Goal: Transaction & Acquisition: Book appointment/travel/reservation

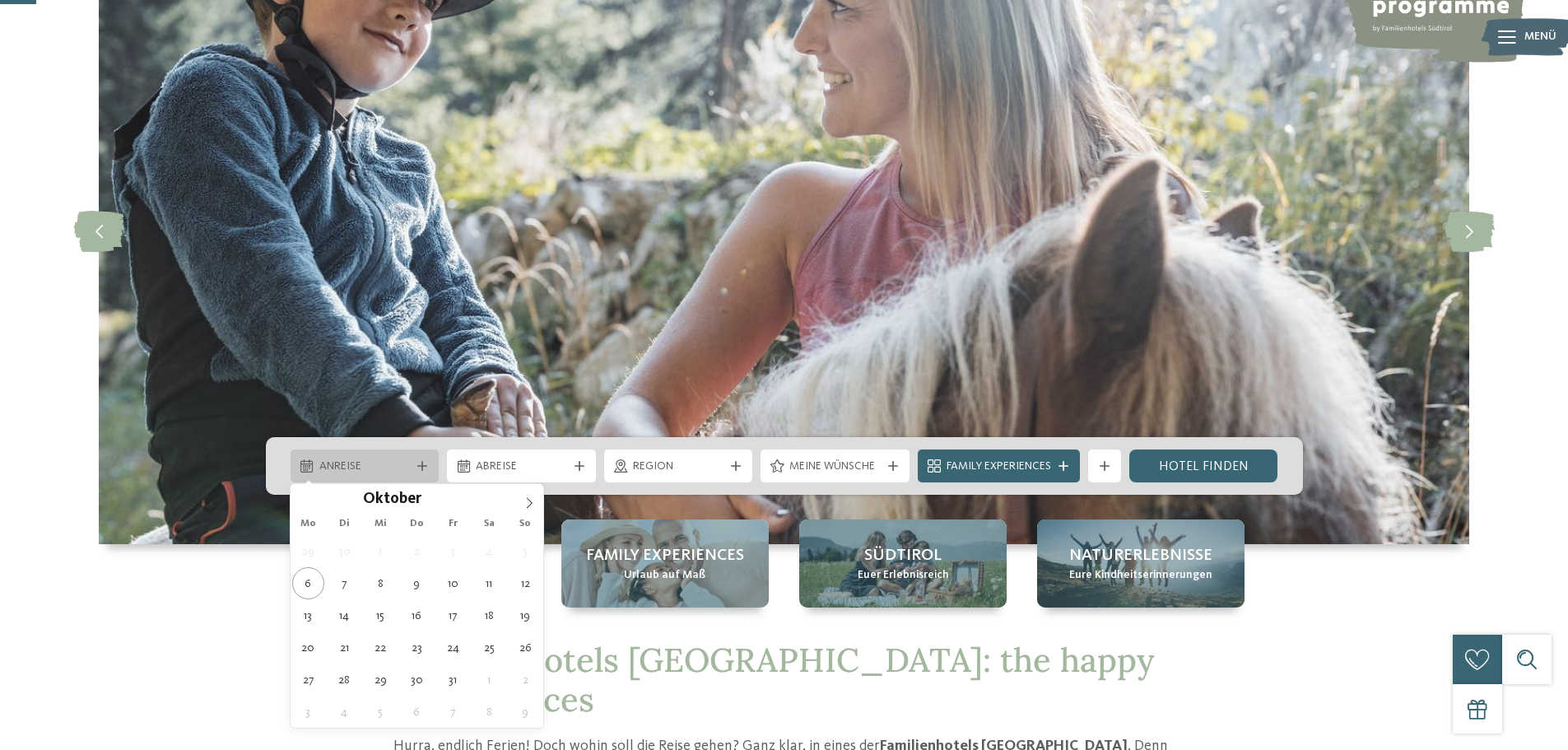
click at [413, 464] on div "Anreise" at bounding box center [365, 466] width 100 height 18
click at [532, 507] on icon at bounding box center [529, 503] width 11 height 11
type input "****"
click at [531, 506] on icon at bounding box center [529, 503] width 11 height 11
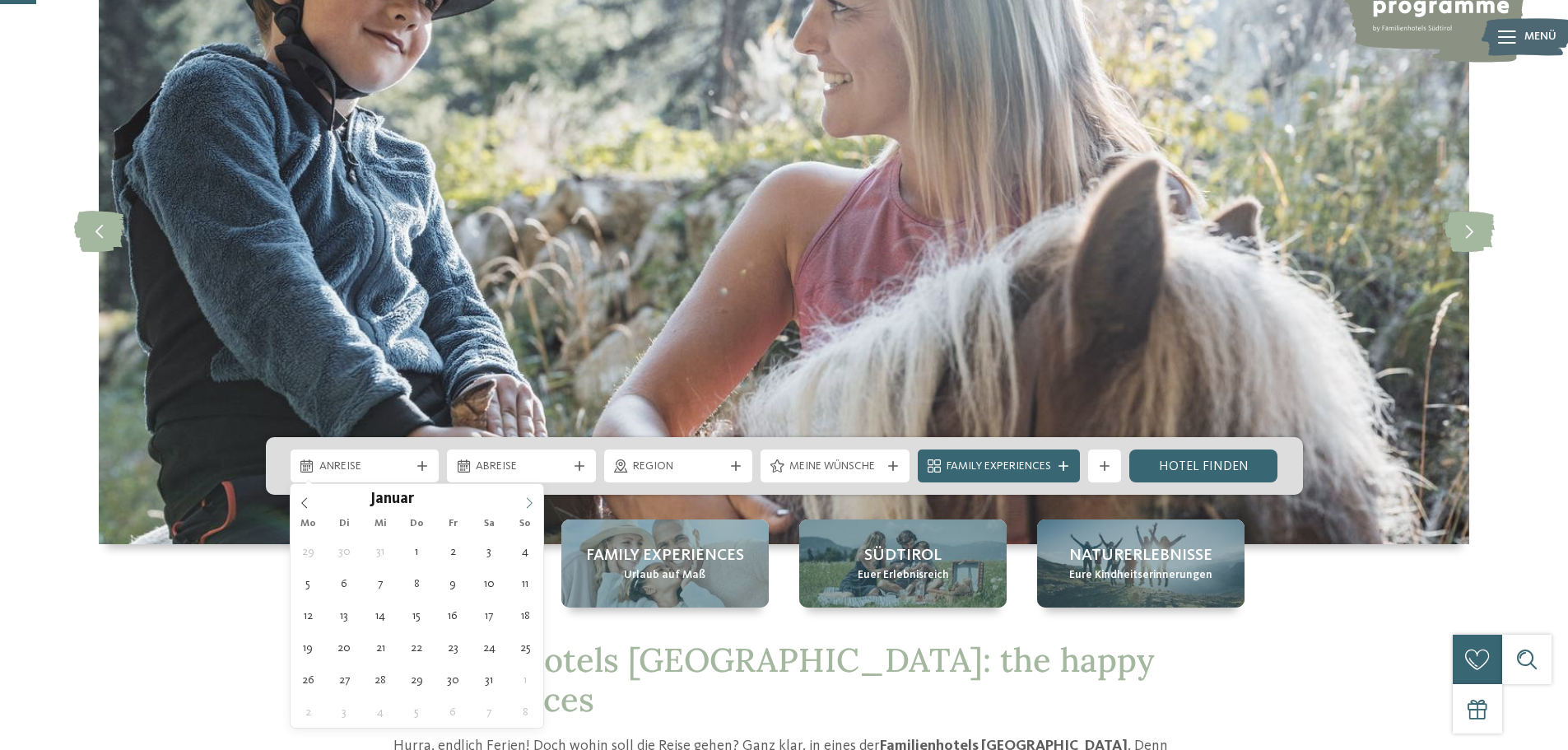
click at [531, 506] on icon at bounding box center [529, 503] width 11 height 11
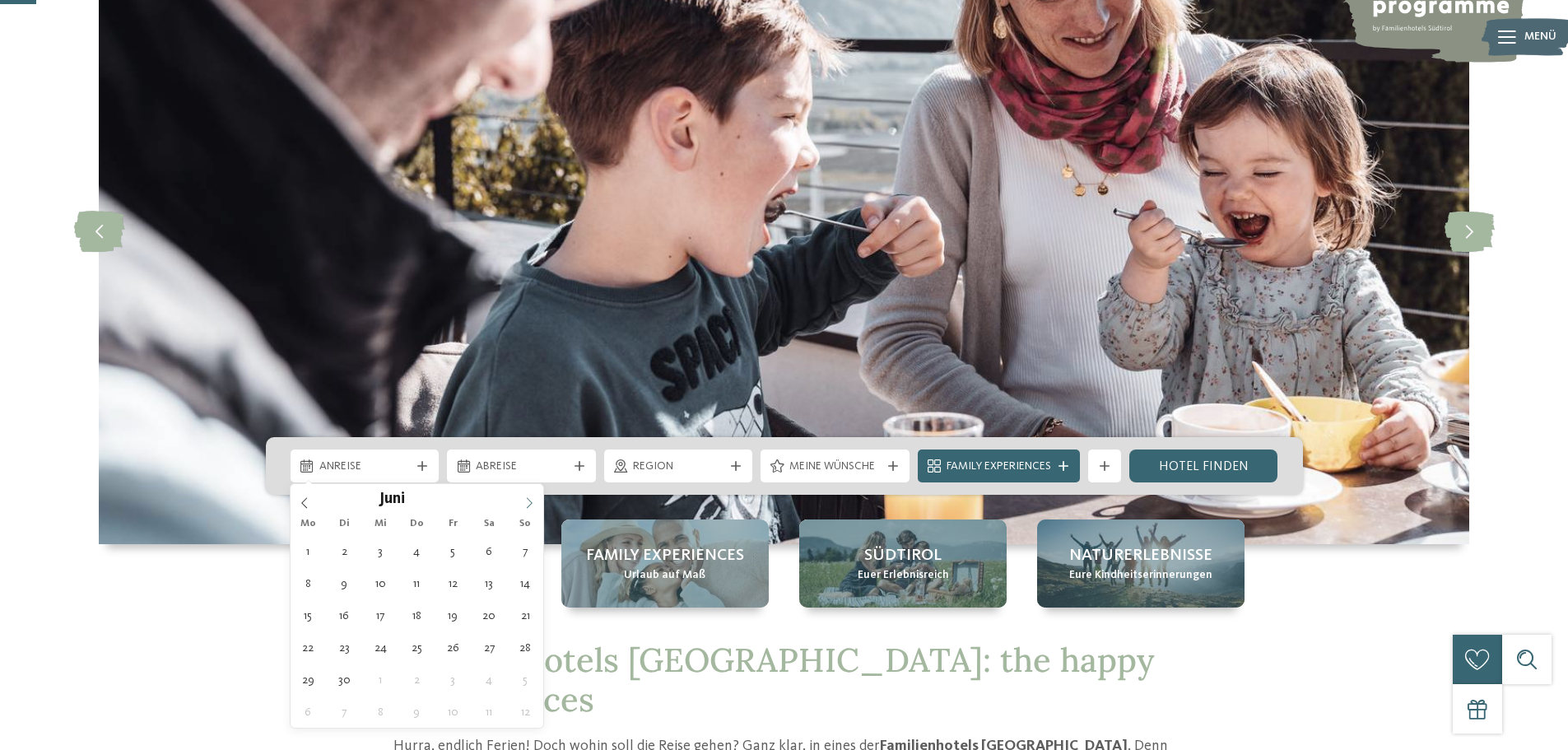
click at [531, 506] on icon at bounding box center [529, 503] width 11 height 11
click at [306, 500] on icon at bounding box center [305, 503] width 11 height 11
type div "[DATE]"
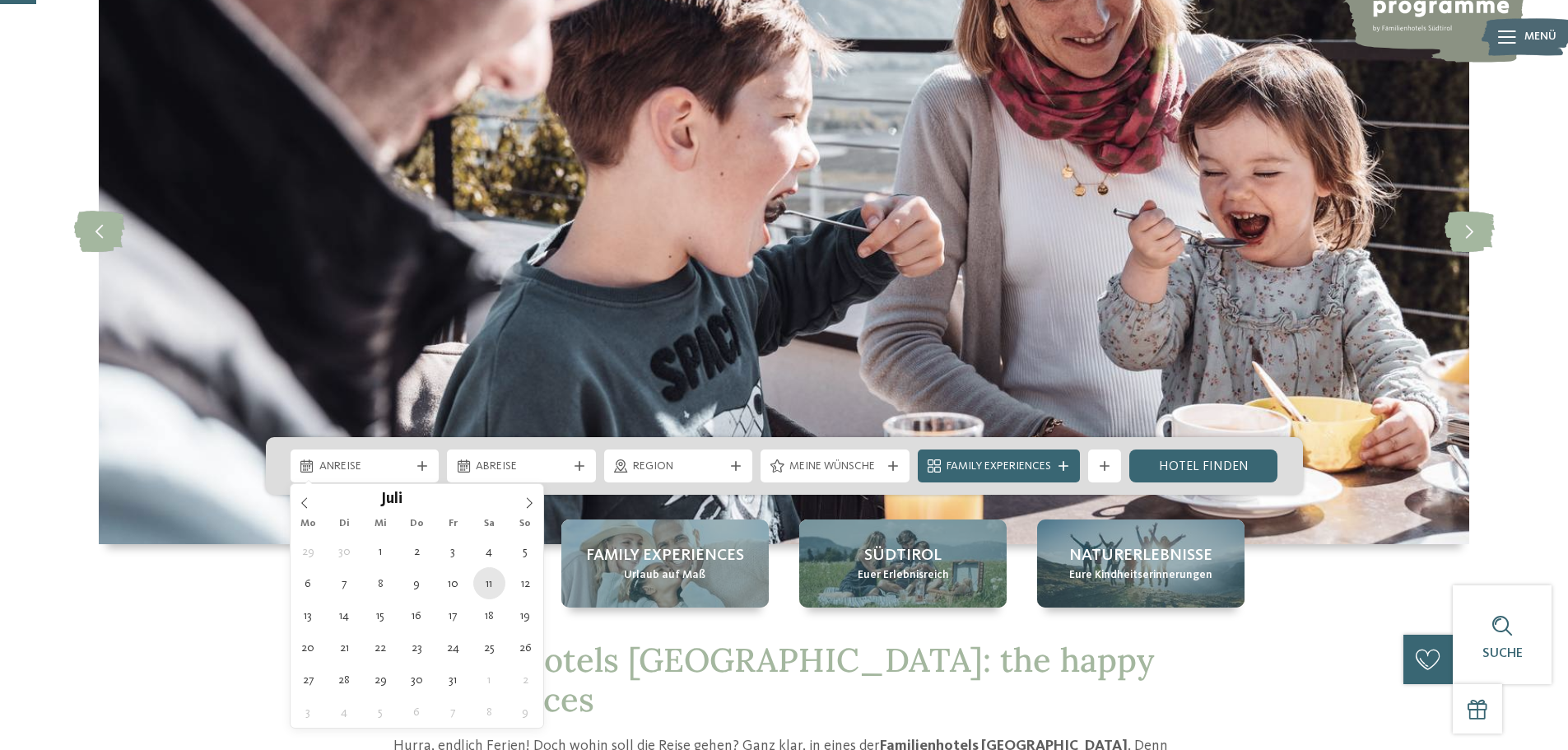
type input "****"
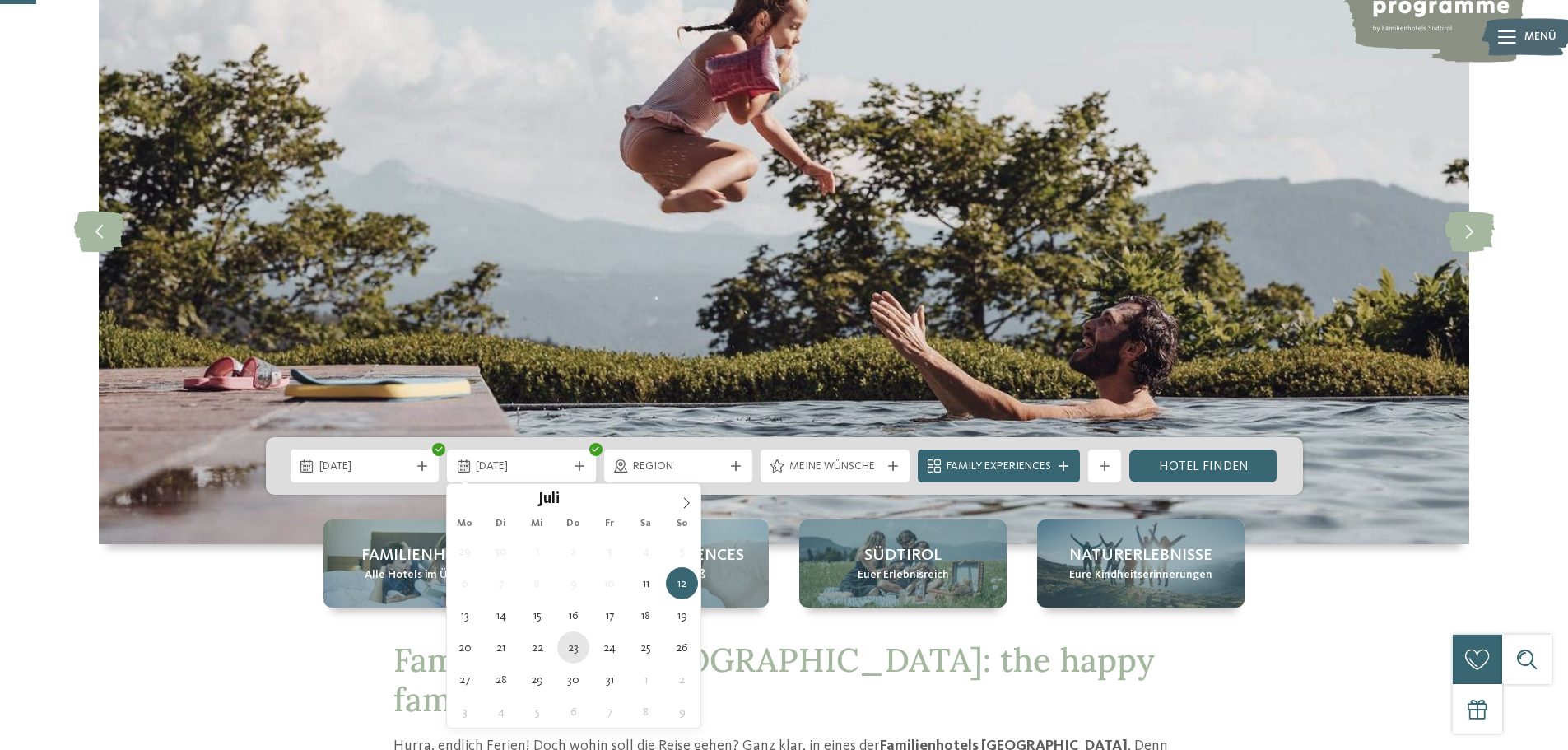
type div "[DATE]"
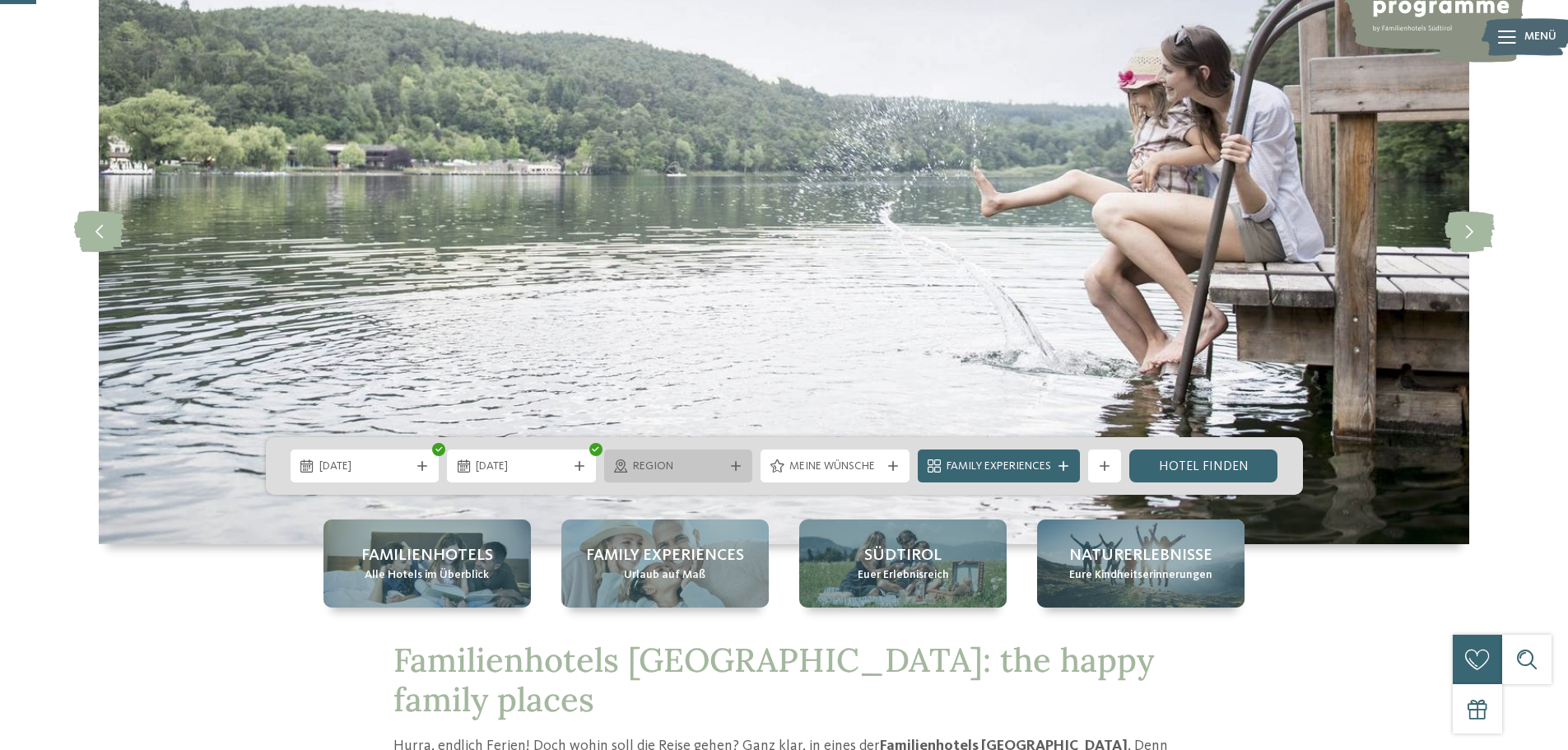
click at [696, 464] on span "Region" at bounding box center [678, 467] width 91 height 17
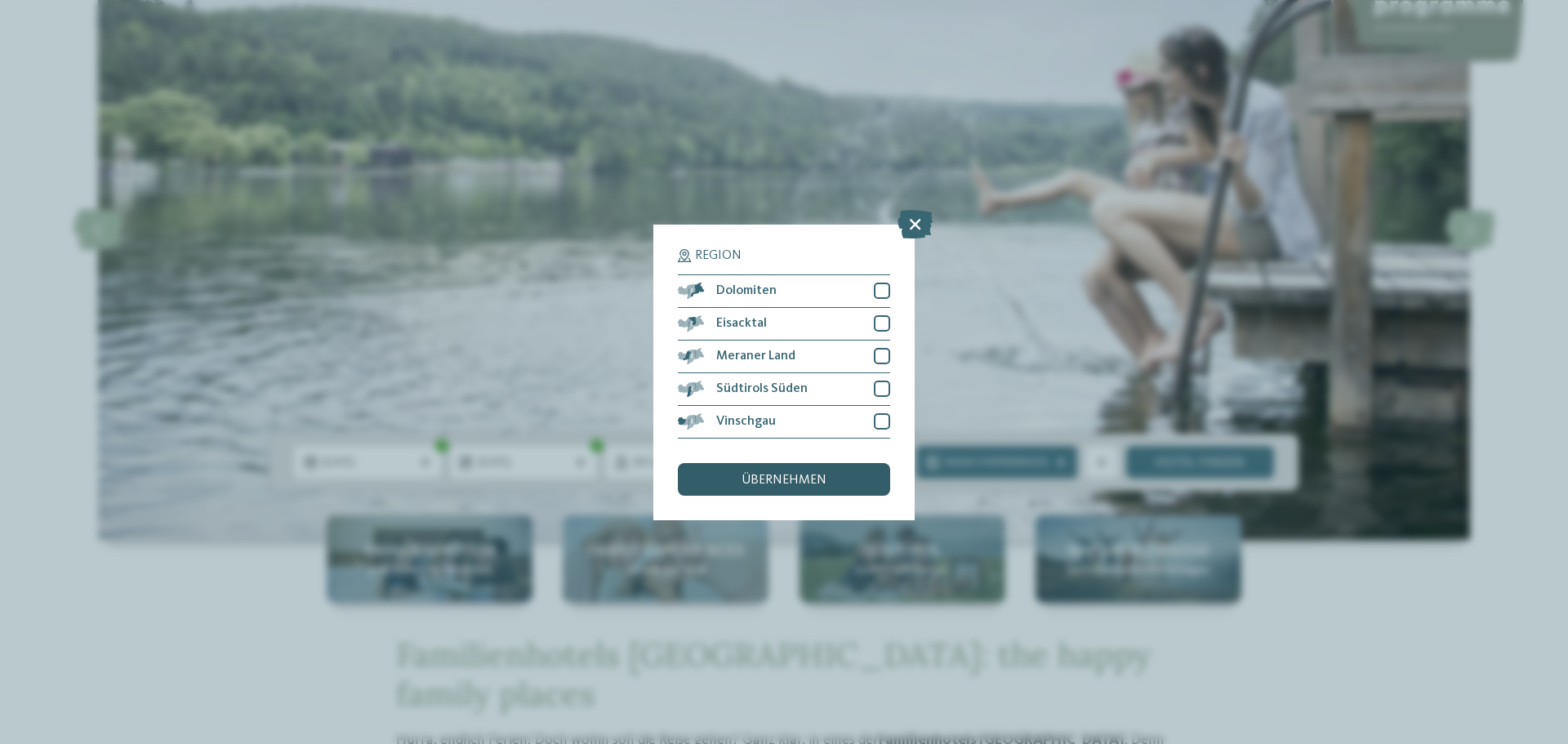
click at [859, 482] on div "übernehmen" at bounding box center [784, 480] width 212 height 33
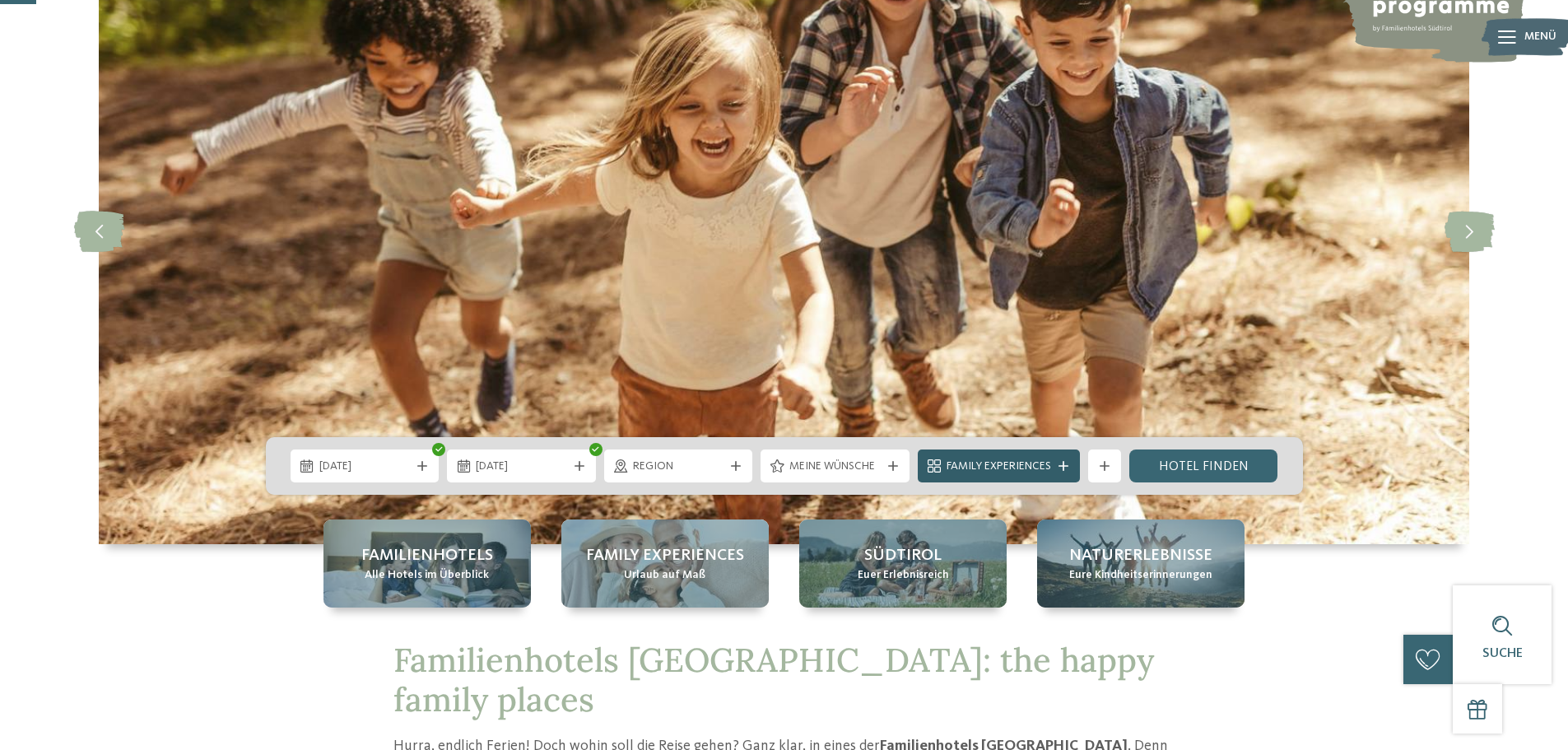
click at [1024, 469] on span "Family Experiences" at bounding box center [999, 467] width 104 height 17
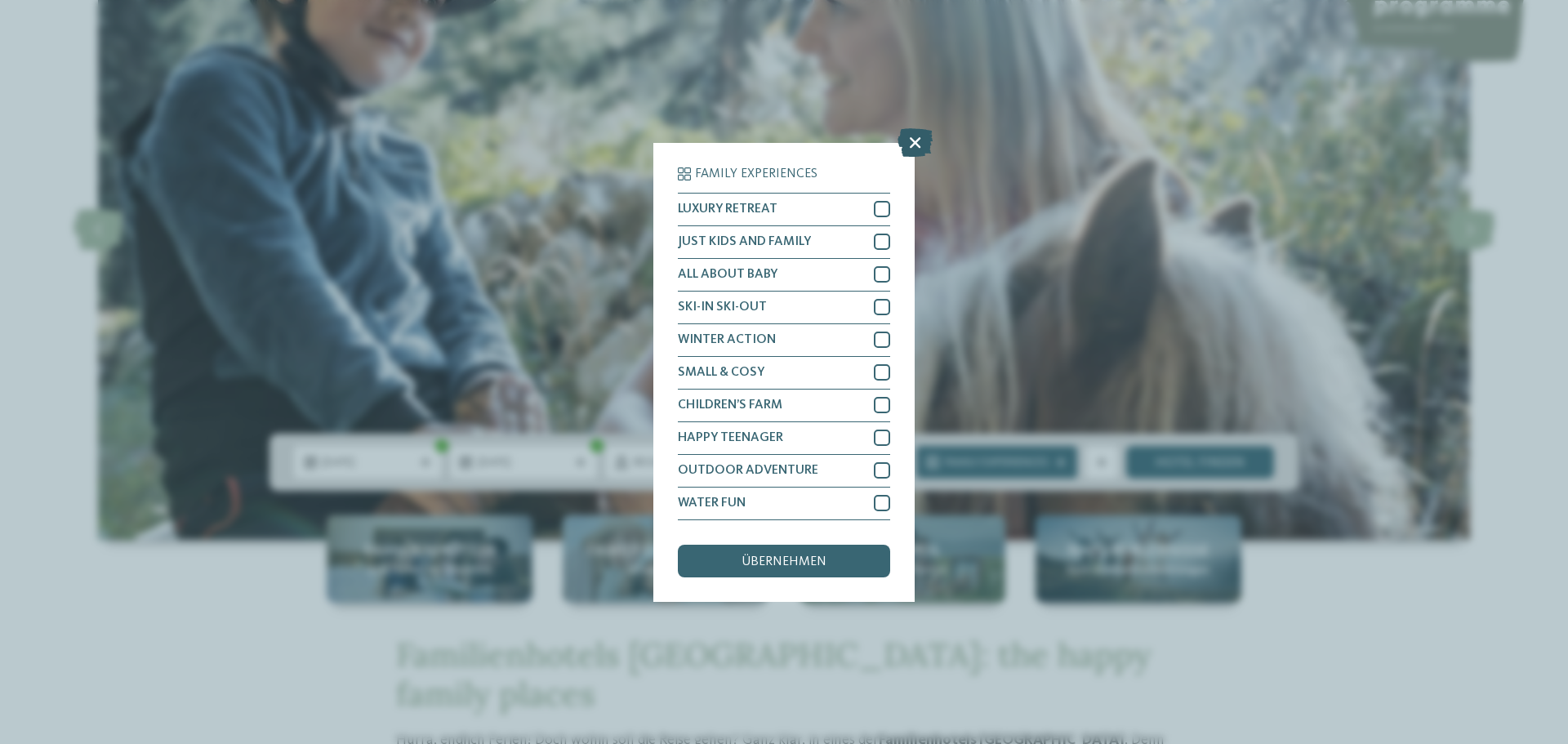
click at [920, 138] on icon at bounding box center [914, 141] width 35 height 28
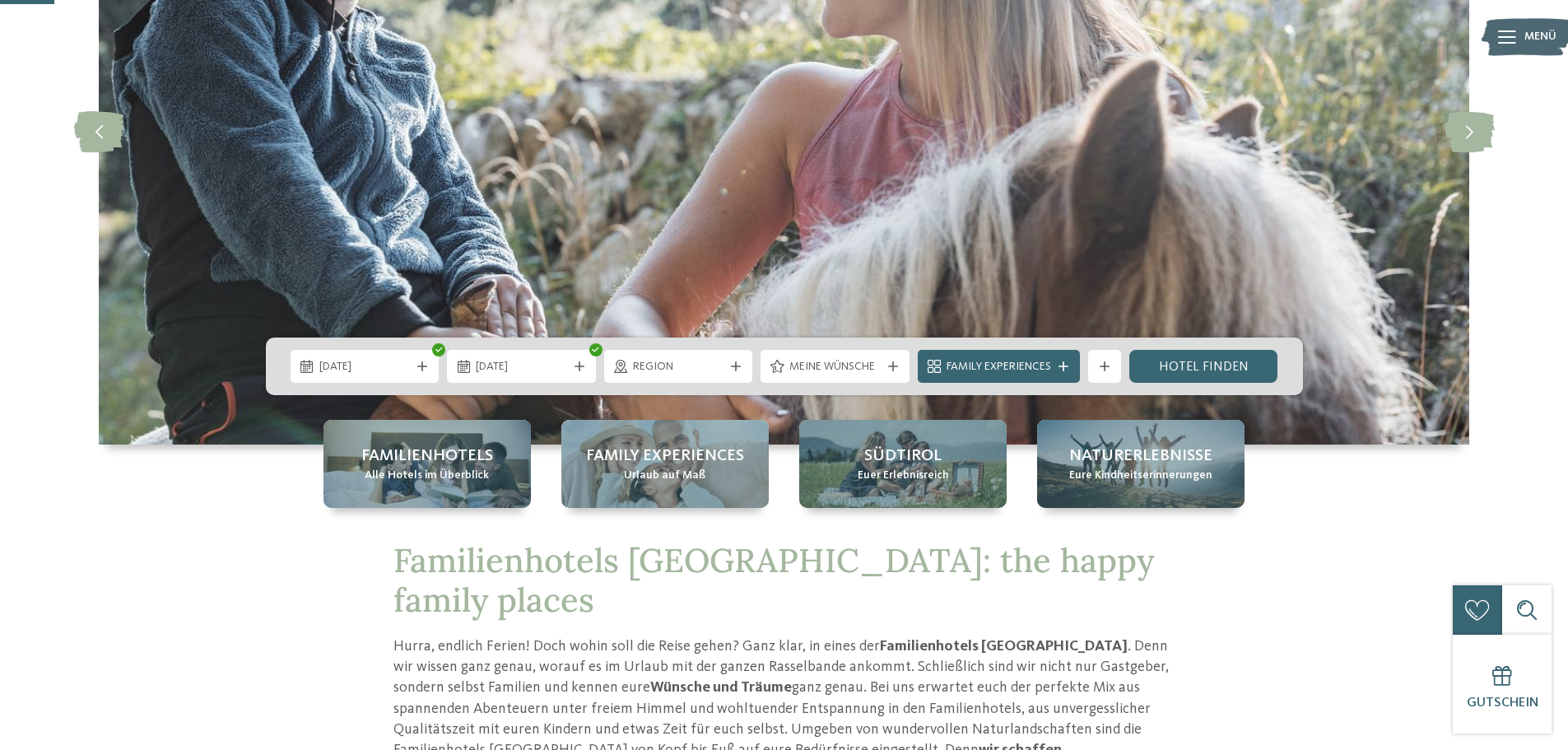
scroll to position [247, 0]
